Goal: Task Accomplishment & Management: Manage account settings

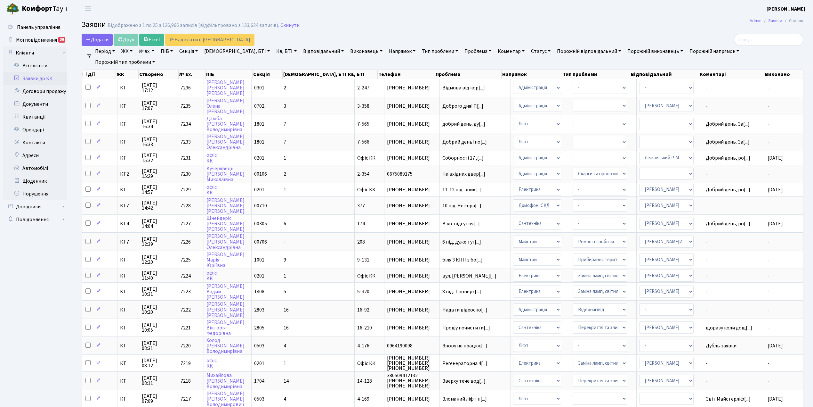
select select "25"
click at [286, 23] on link "Скинути" at bounding box center [289, 25] width 19 height 6
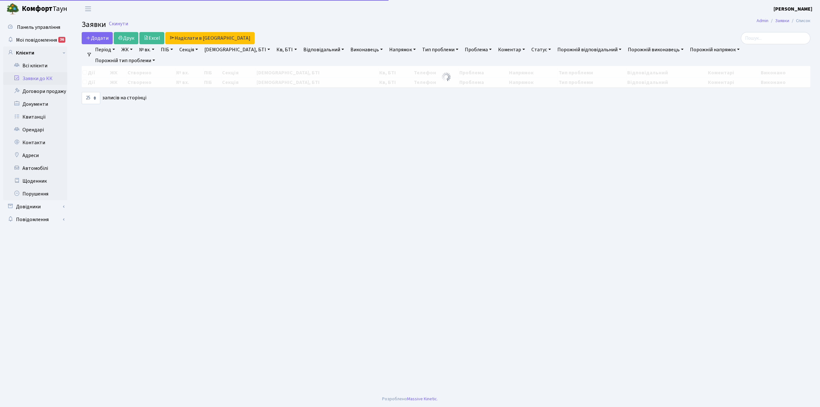
select select "25"
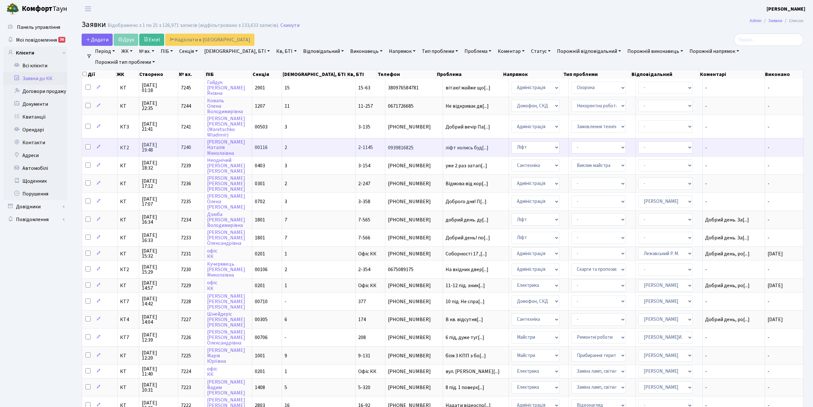
click at [302, 143] on td "2" at bounding box center [319, 147] width 74 height 18
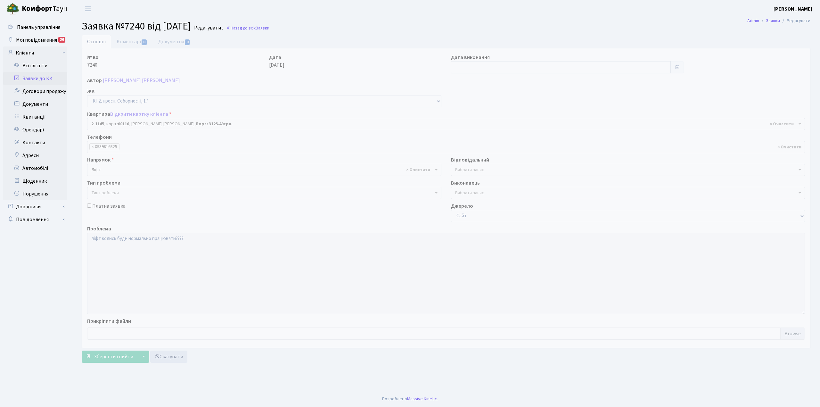
select select "12760"
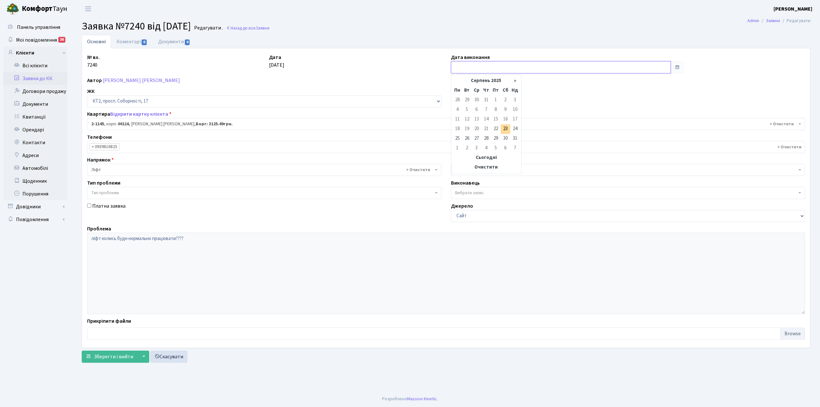
click at [474, 70] on input "text" at bounding box center [561, 67] width 220 height 12
click at [505, 127] on td "23" at bounding box center [505, 129] width 10 height 10
click at [465, 73] on input "23.08.2025" at bounding box center [561, 67] width 220 height 12
click at [499, 130] on td "22" at bounding box center [496, 129] width 10 height 10
type input "[DATE]"
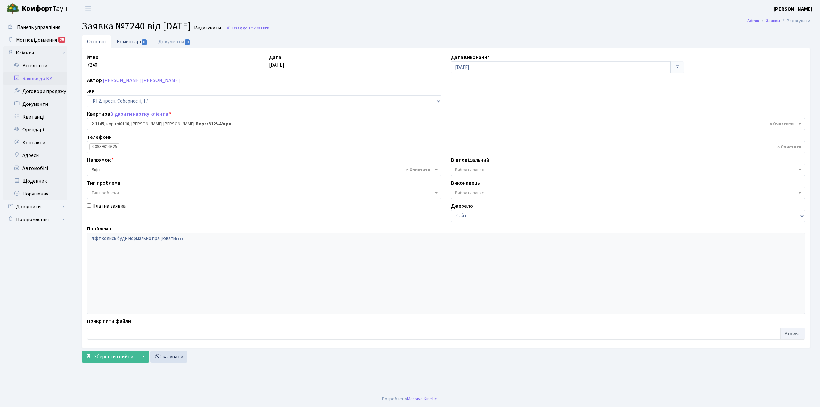
click at [127, 42] on link "Коментарі 0" at bounding box center [132, 41] width 42 height 13
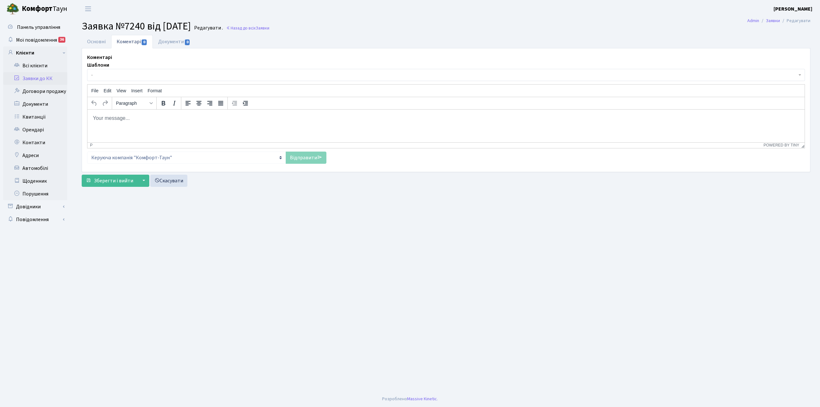
click at [121, 116] on body "Rich Text Area. Press ALT-0 for help." at bounding box center [446, 117] width 707 height 7
click at [148, 120] on p "Доброго ранку, сформкйте будь ласко" at bounding box center [446, 117] width 707 height 7
click at [192, 118] on p "Доброго ранку, сформуйте будь ласко" at bounding box center [446, 117] width 707 height 7
click at [310, 159] on link "Відправити" at bounding box center [306, 157] width 41 height 12
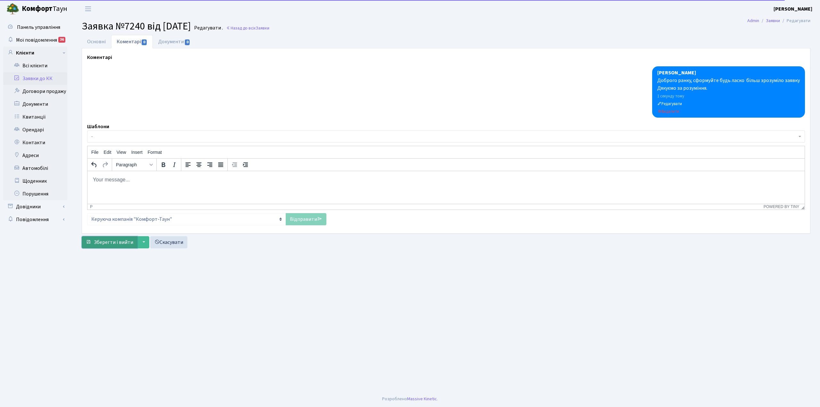
click at [113, 241] on span "Зберегти і вийти" at bounding box center [113, 242] width 39 height 7
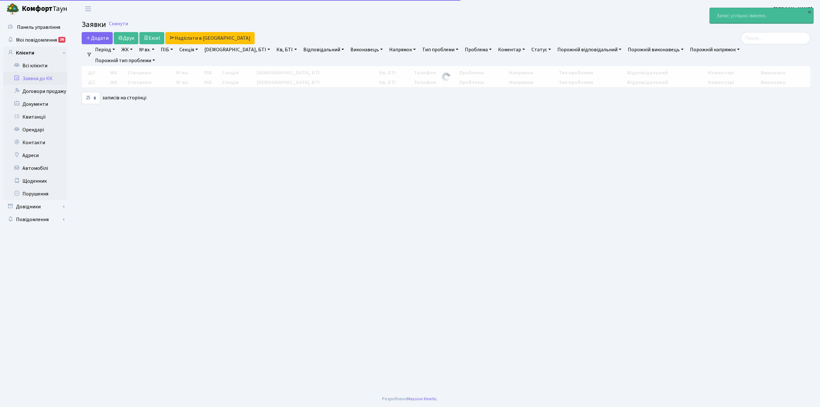
select select "25"
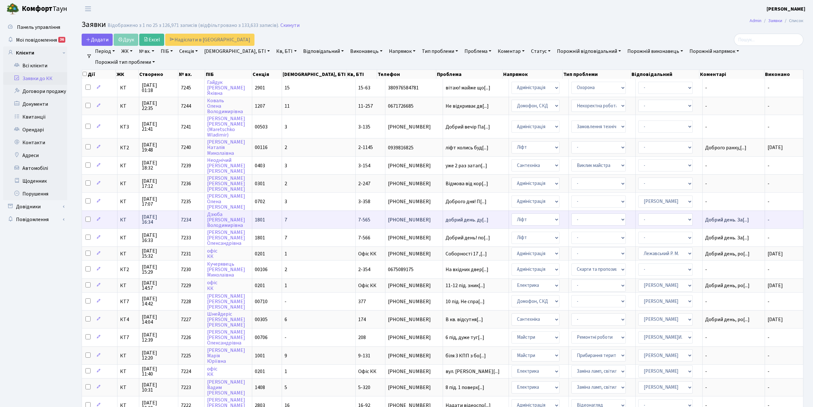
click at [705, 220] on td "Добрий день. За[...]" at bounding box center [734, 219] width 62 height 18
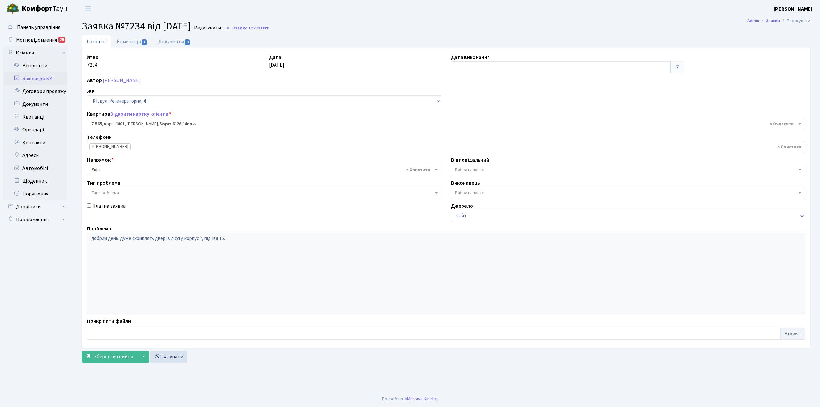
select select "4648"
click at [125, 44] on link "Коментарі 1" at bounding box center [132, 41] width 42 height 13
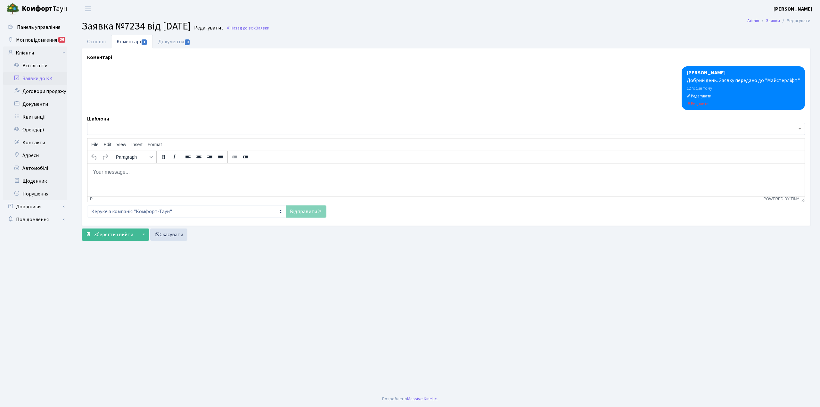
click at [104, 174] on body "Rich Text Area. Press ALT-0 for help." at bounding box center [446, 171] width 707 height 7
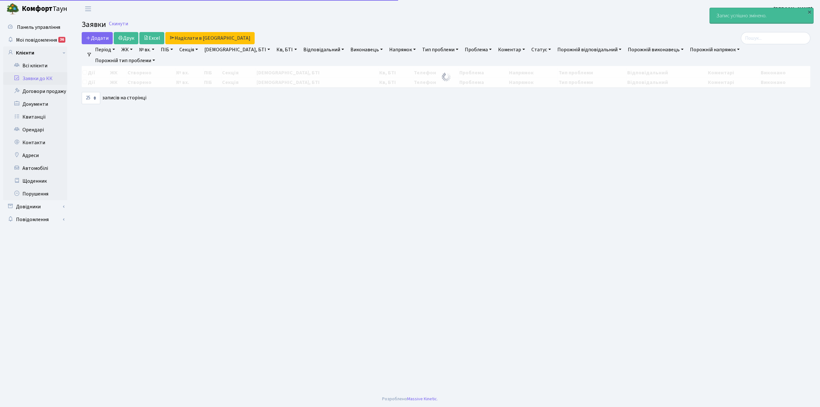
select select "25"
